Goal: Navigation & Orientation: Find specific page/section

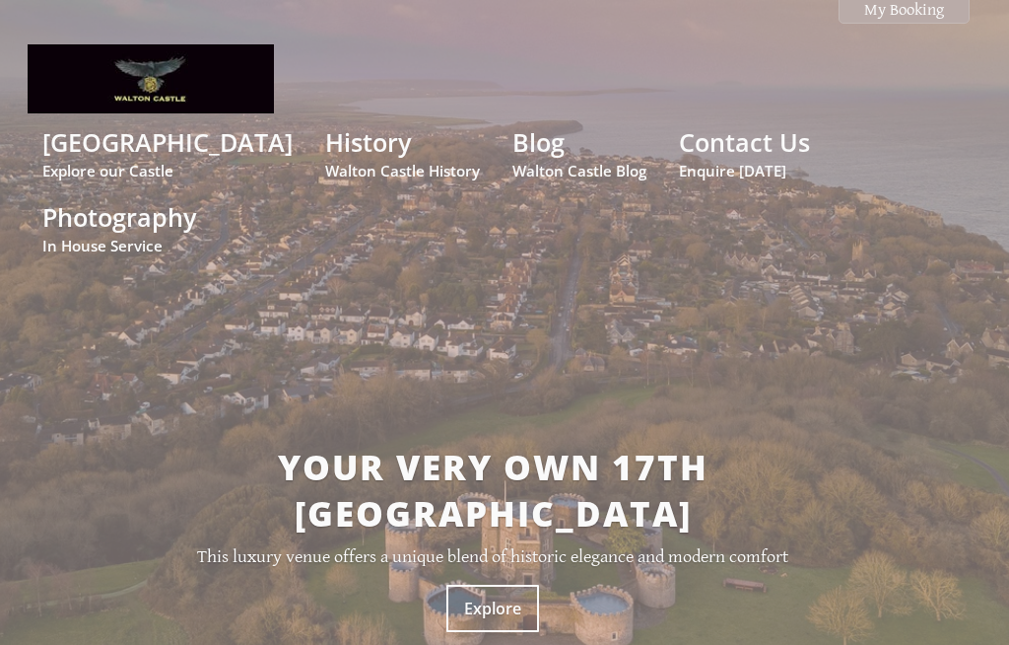
scroll to position [34, 0]
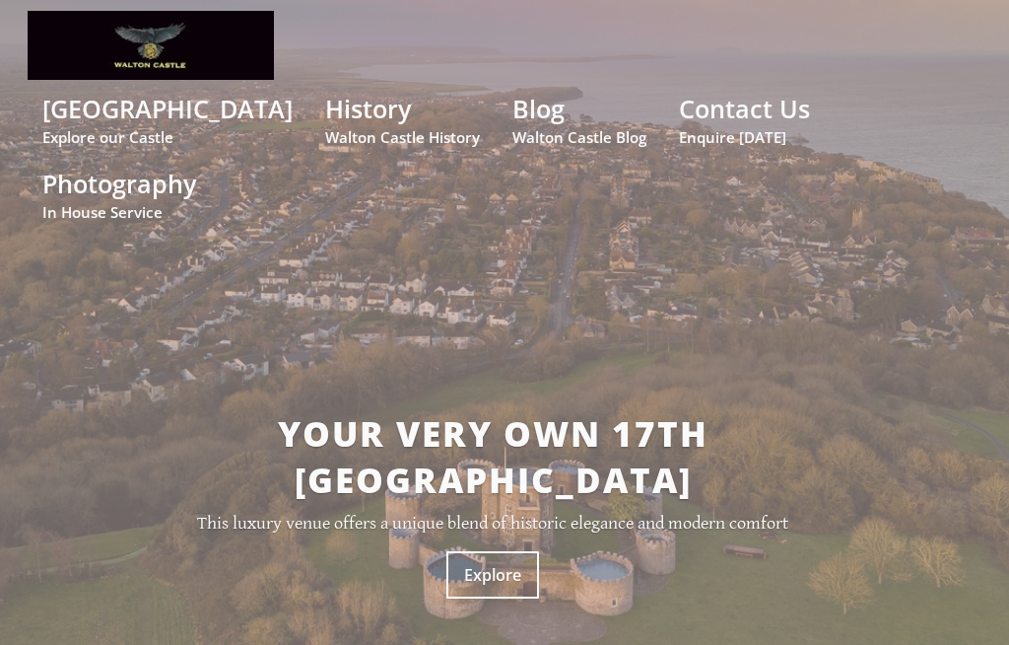
click at [196, 202] on small "In House Service" at bounding box center [119, 212] width 154 height 20
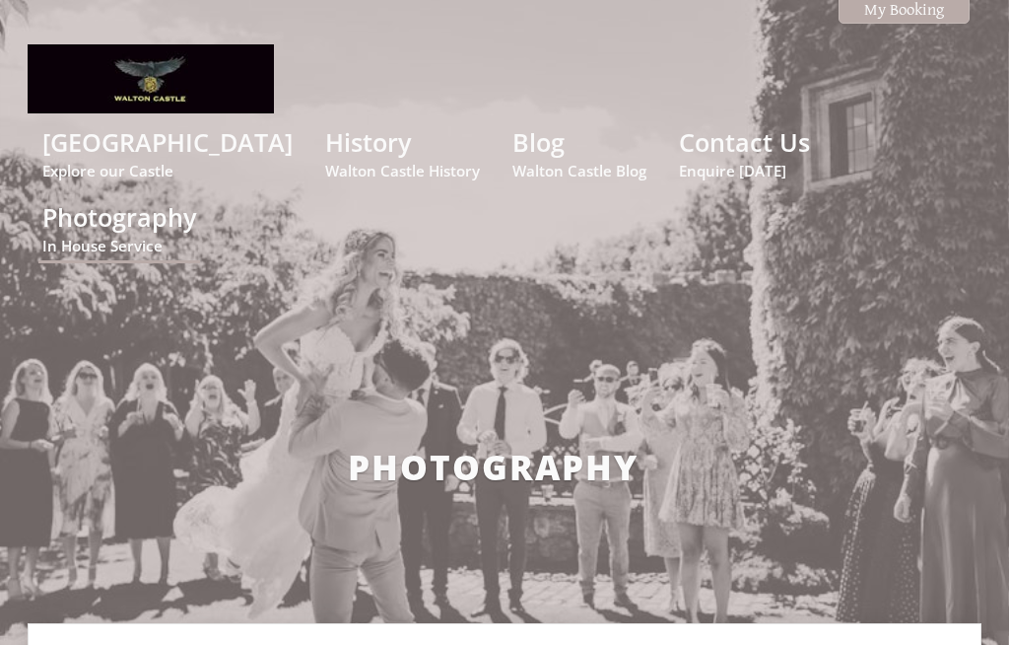
scroll to position [34, 0]
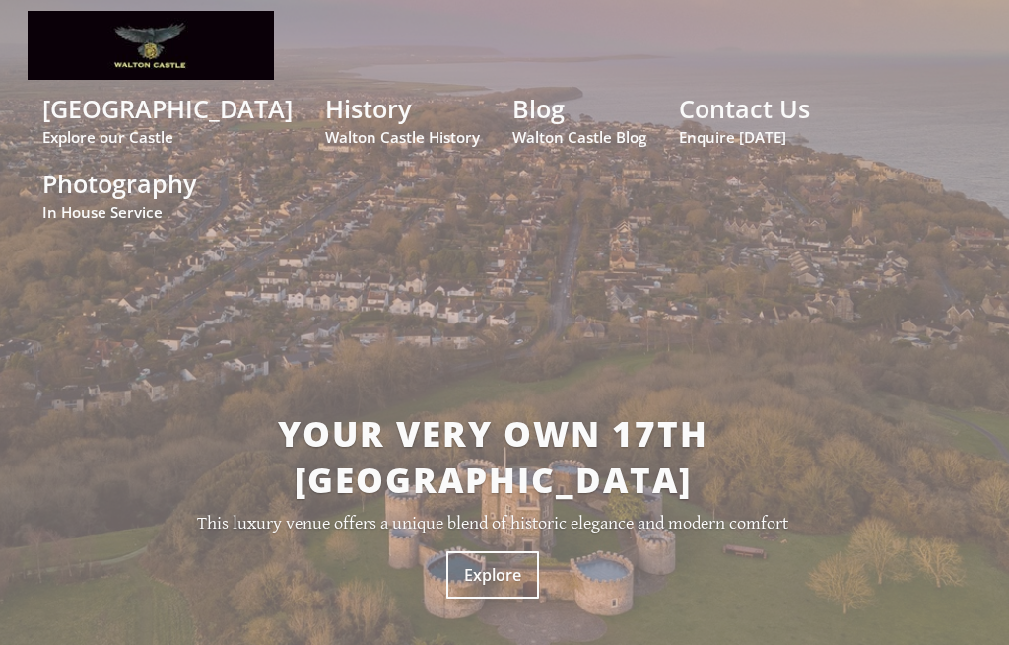
click at [161, 141] on small "Explore our Castle" at bounding box center [167, 137] width 250 height 20
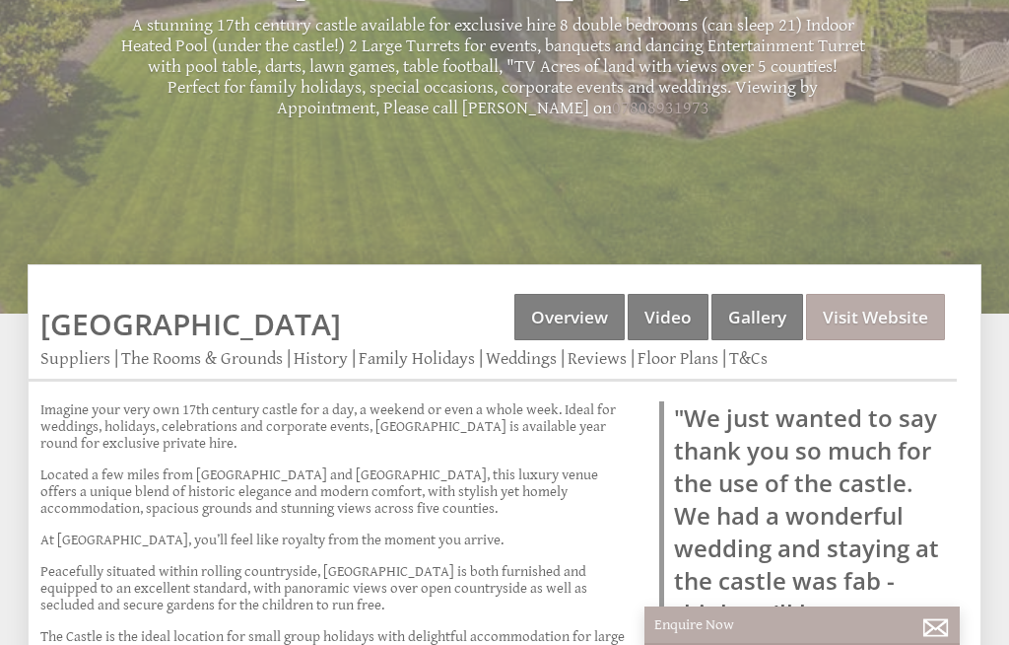
scroll to position [484, 0]
click at [753, 295] on link "Gallery" at bounding box center [758, 318] width 92 height 46
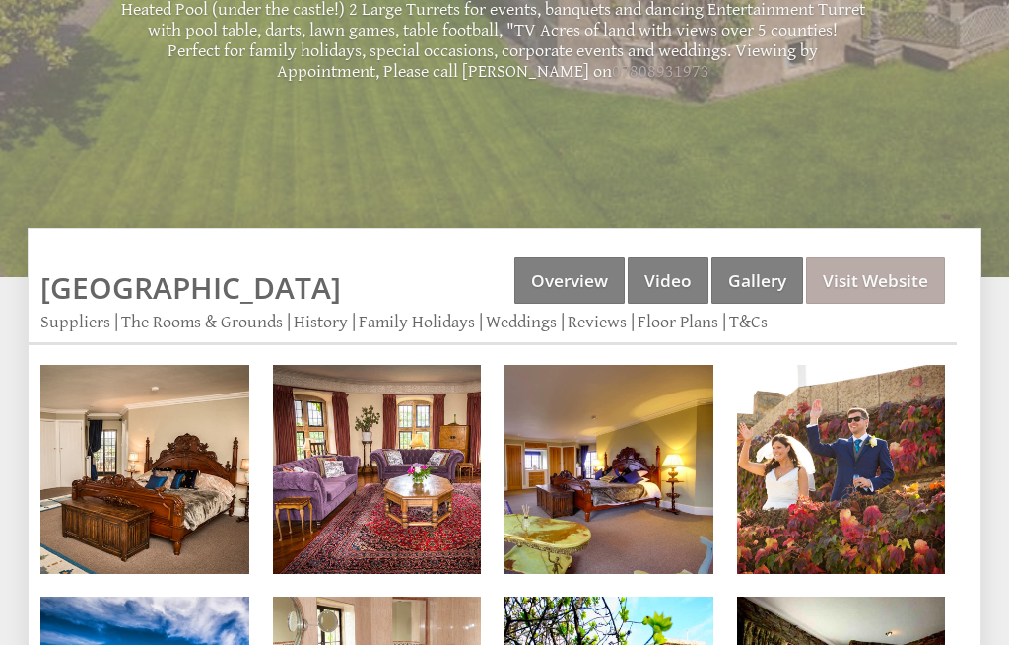
scroll to position [521, 0]
click at [183, 437] on img at bounding box center [144, 469] width 209 height 209
